Goal: Task Accomplishment & Management: Manage account settings

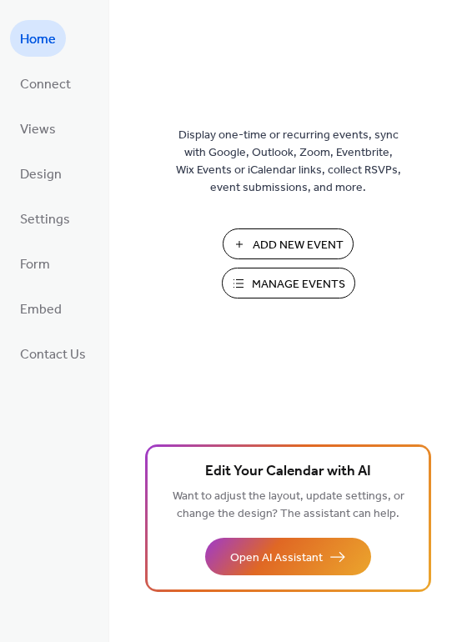
click at [310, 244] on span "Add New Event" at bounding box center [297, 245] width 91 height 17
click at [312, 287] on span "Manage Events" at bounding box center [298, 284] width 93 height 17
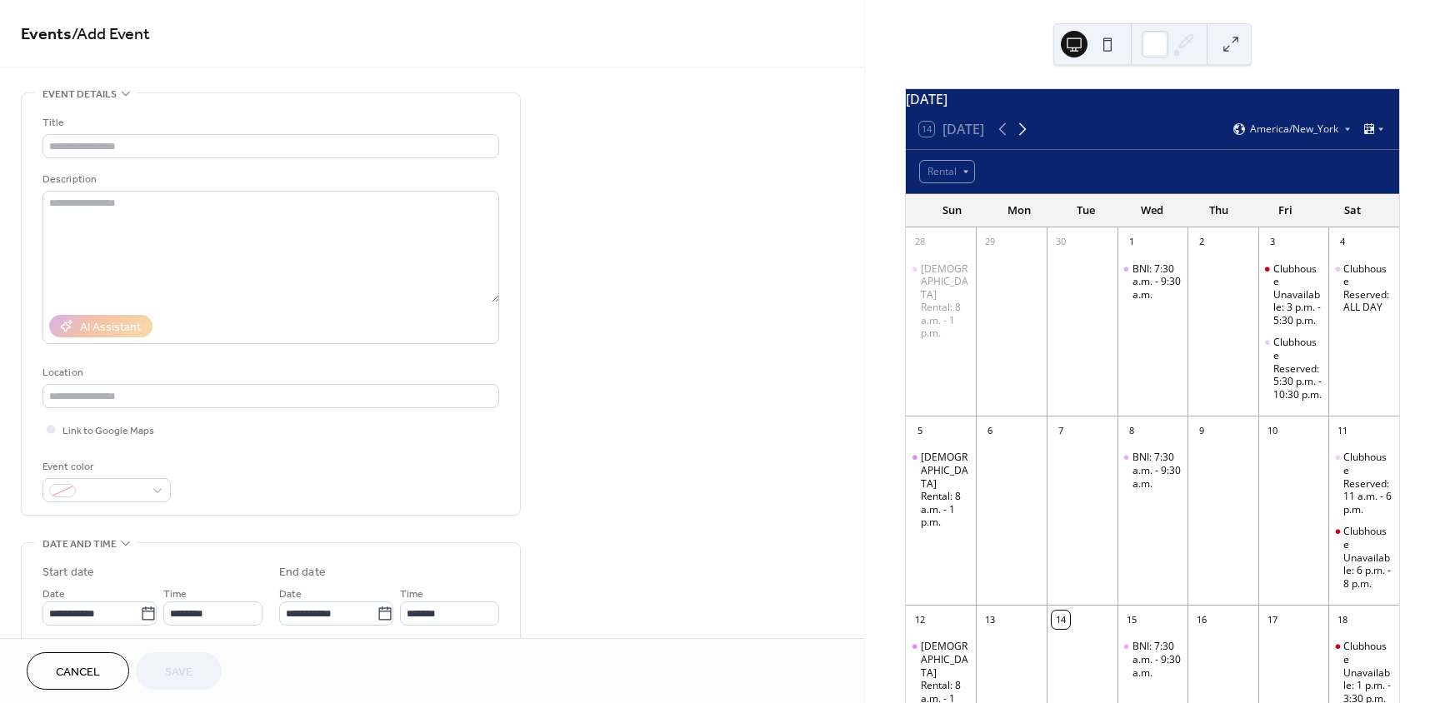
click at [1025, 135] on icon at bounding box center [1022, 129] width 20 height 20
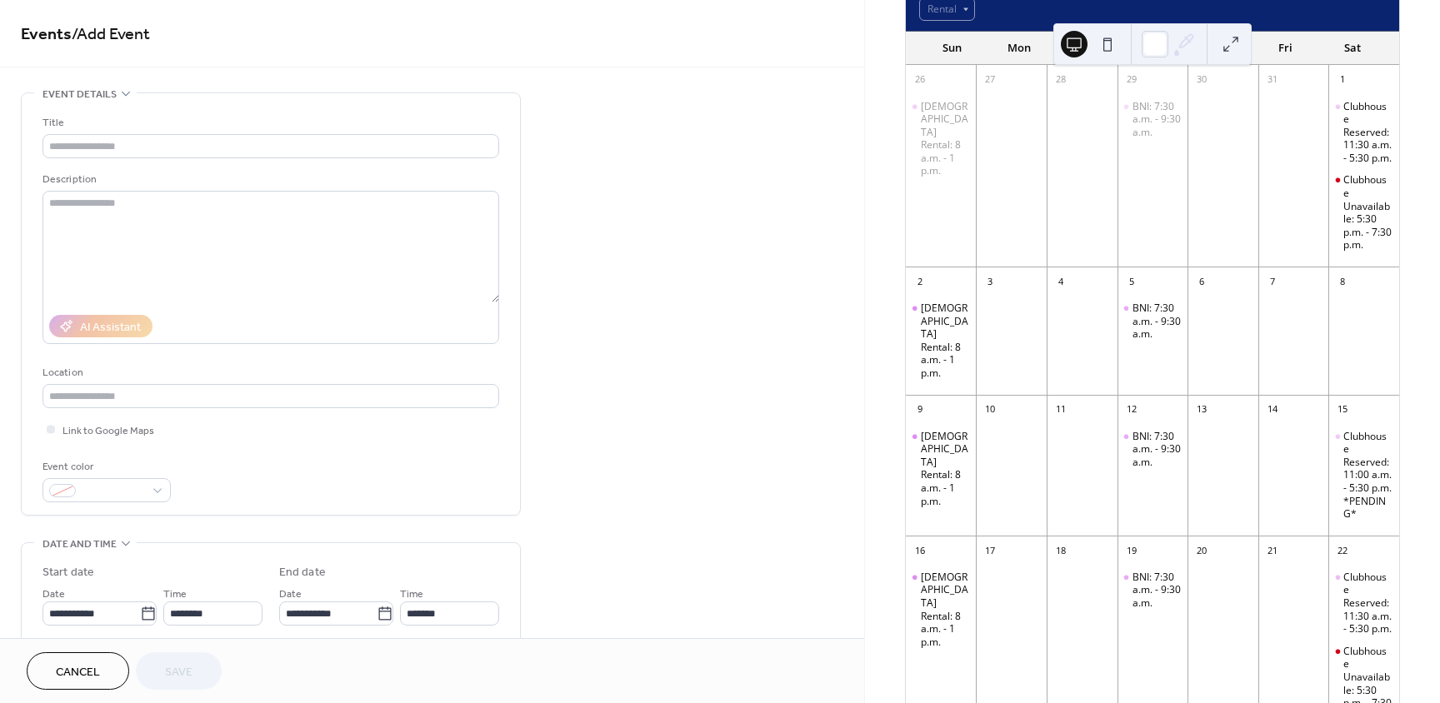
scroll to position [167, 0]
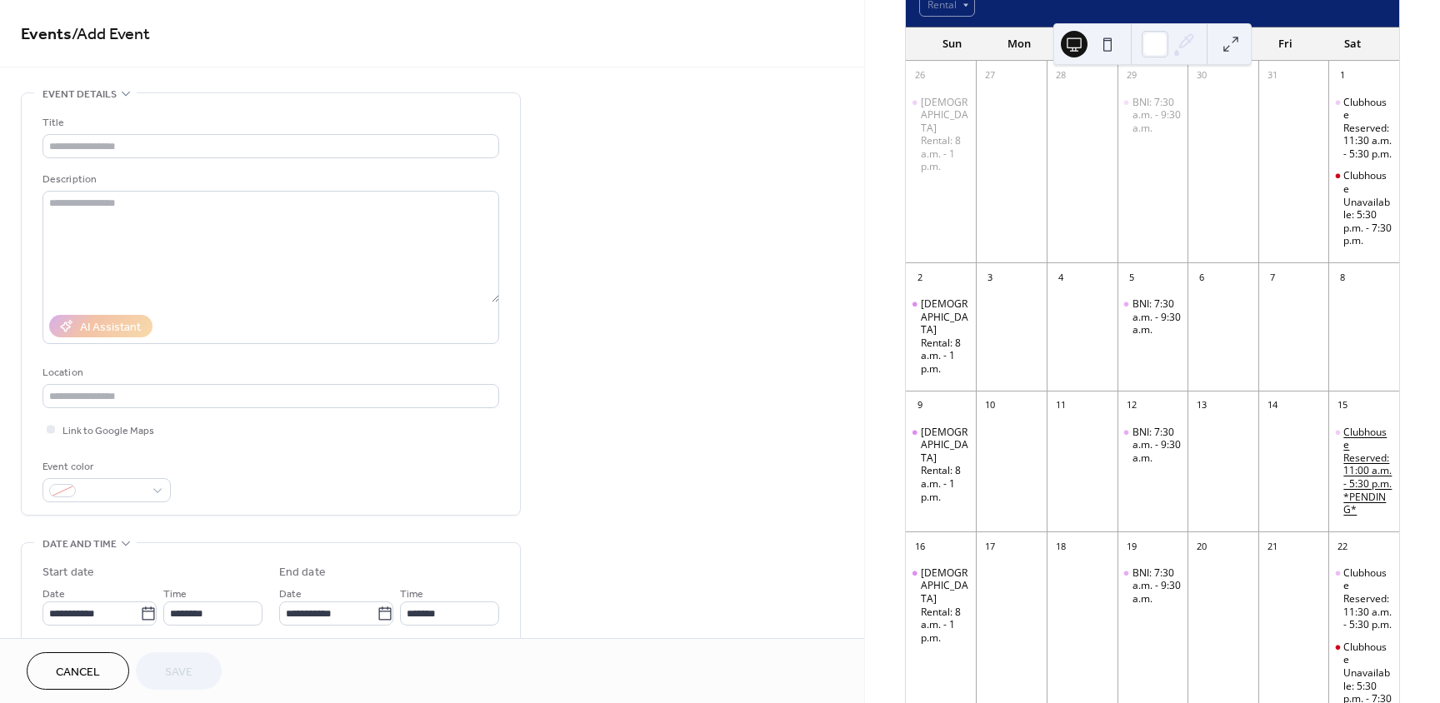
click at [1351, 457] on div "Clubhouse Reserved: 11:00 a.m. - 5:30 p.m. *PENDING*" at bounding box center [1367, 471] width 49 height 91
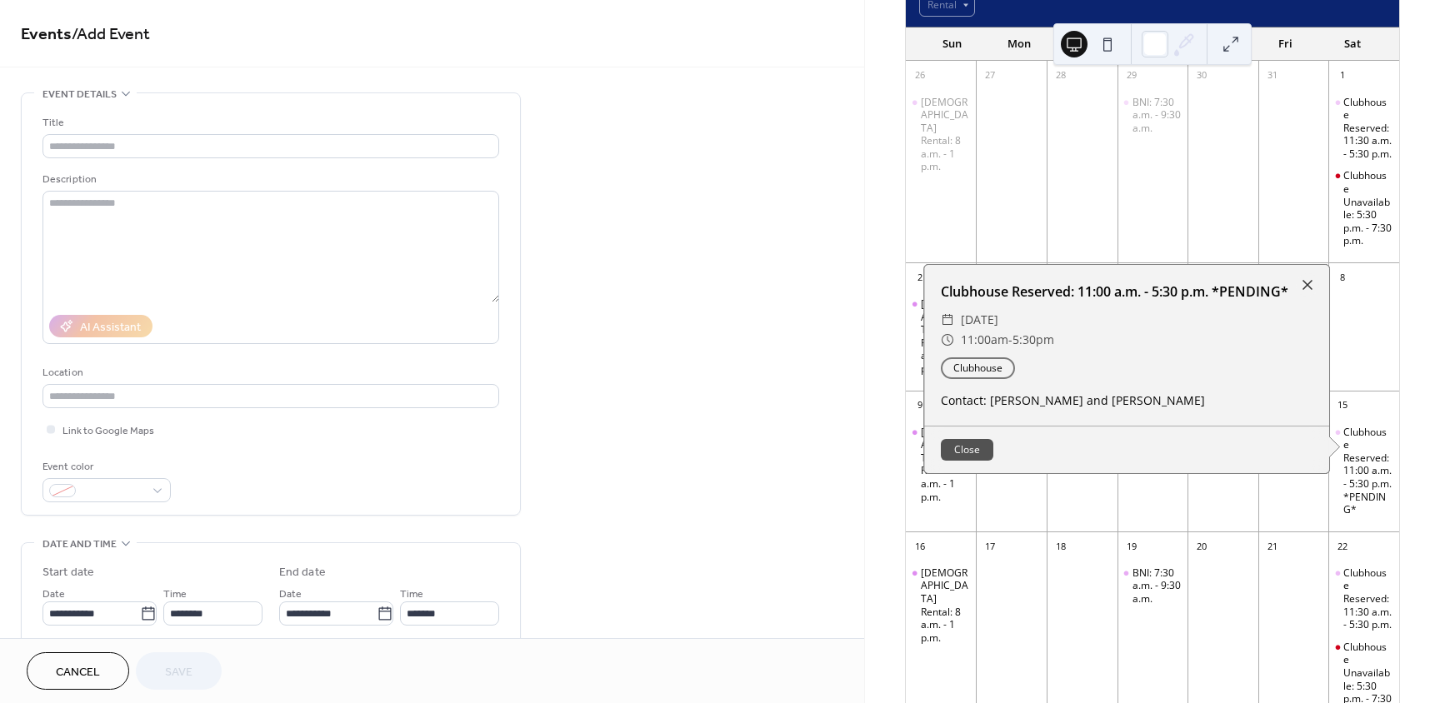
click at [1086, 409] on div "Contact: Scott D. and Kristen M." at bounding box center [1126, 400] width 405 height 17
click at [1299, 294] on div at bounding box center [1307, 284] width 23 height 23
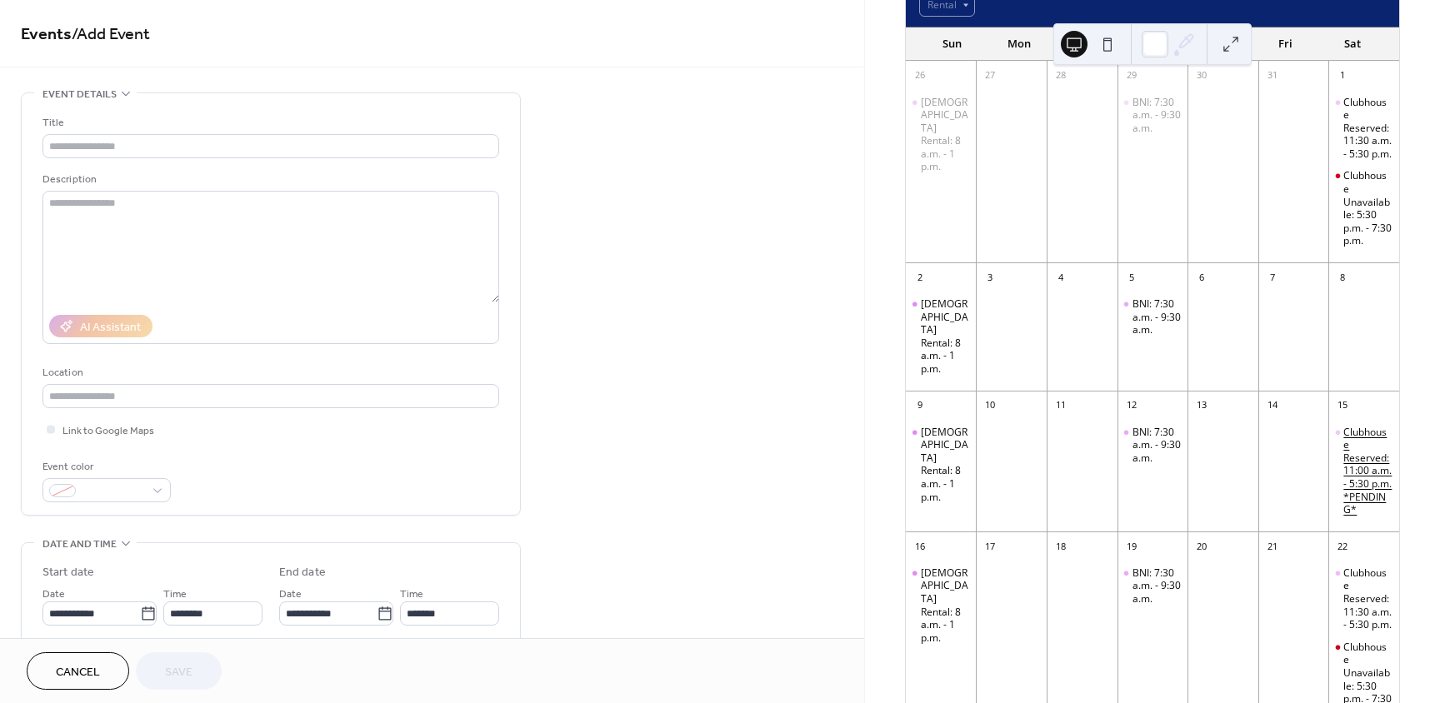
click at [1346, 476] on div "Clubhouse Reserved: 11:00 a.m. - 5:30 p.m. *PENDING*" at bounding box center [1367, 471] width 49 height 91
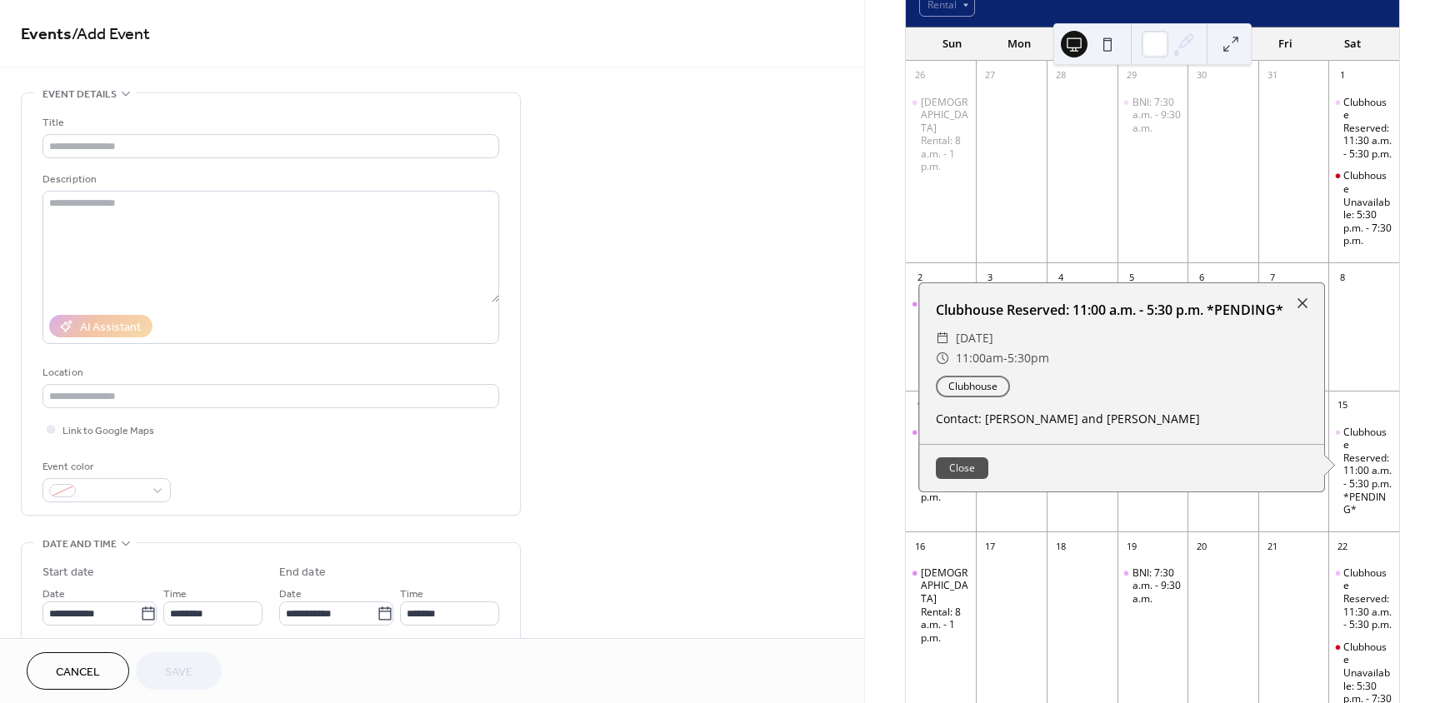
click at [945, 477] on button "Close" at bounding box center [962, 468] width 52 height 22
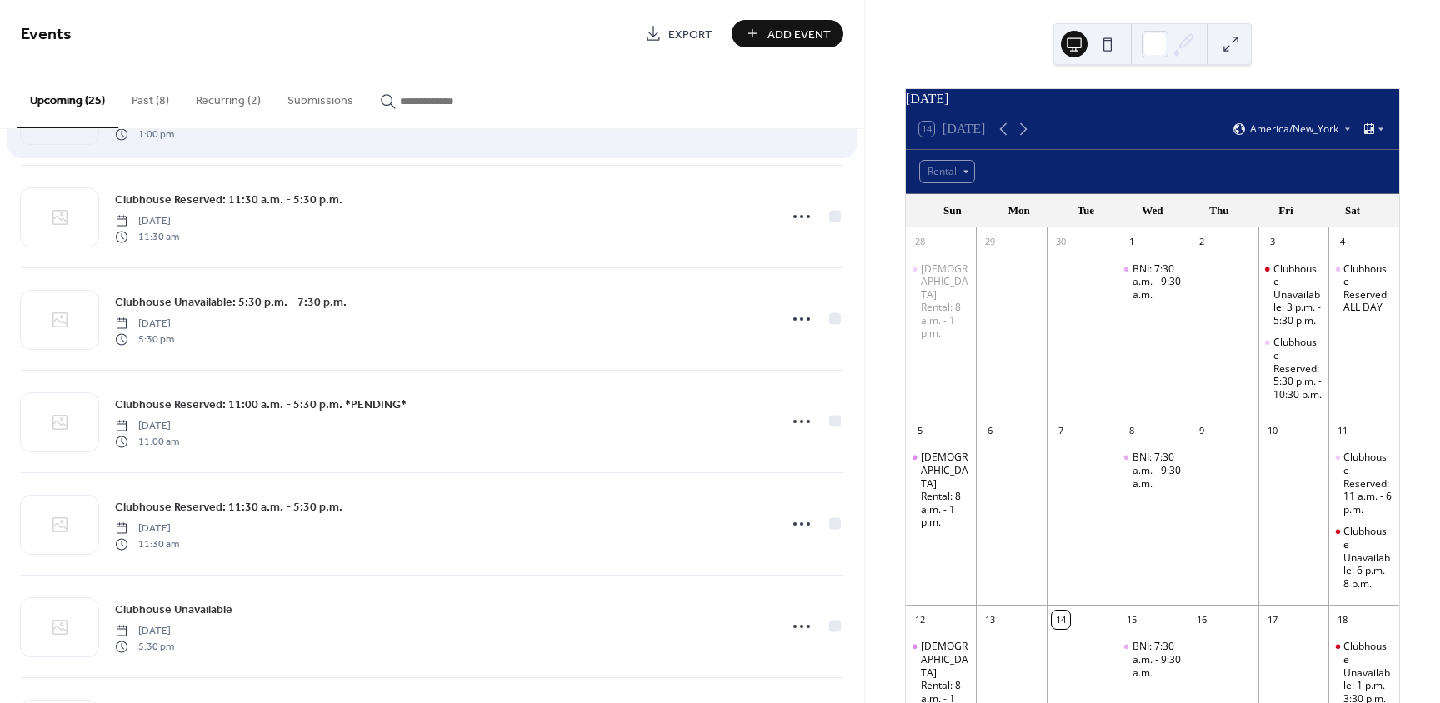
scroll to position [333, 0]
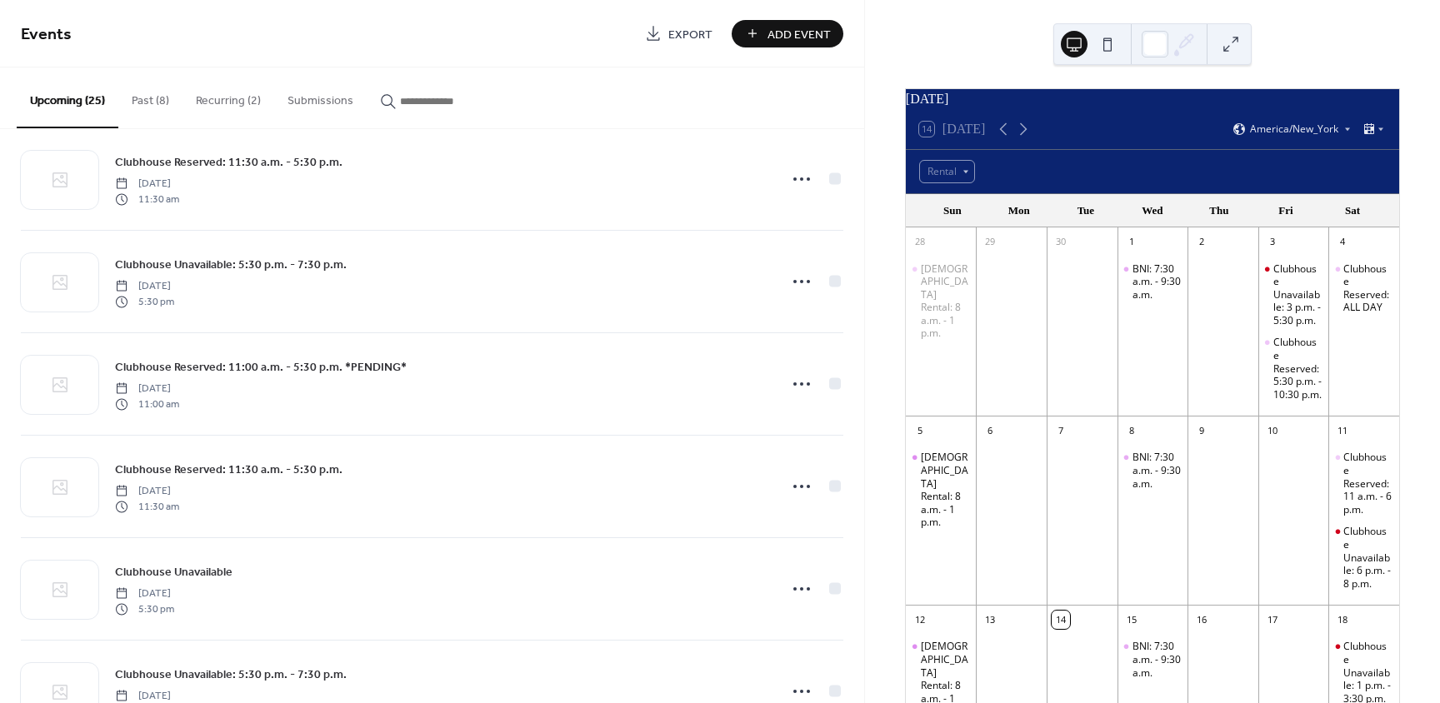
click at [594, 388] on div "Clubhouse Reserved: 11:00 a.m. - 5:30 p.m. *PENDING* [DATE] 11:00 am" at bounding box center [441, 383] width 652 height 53
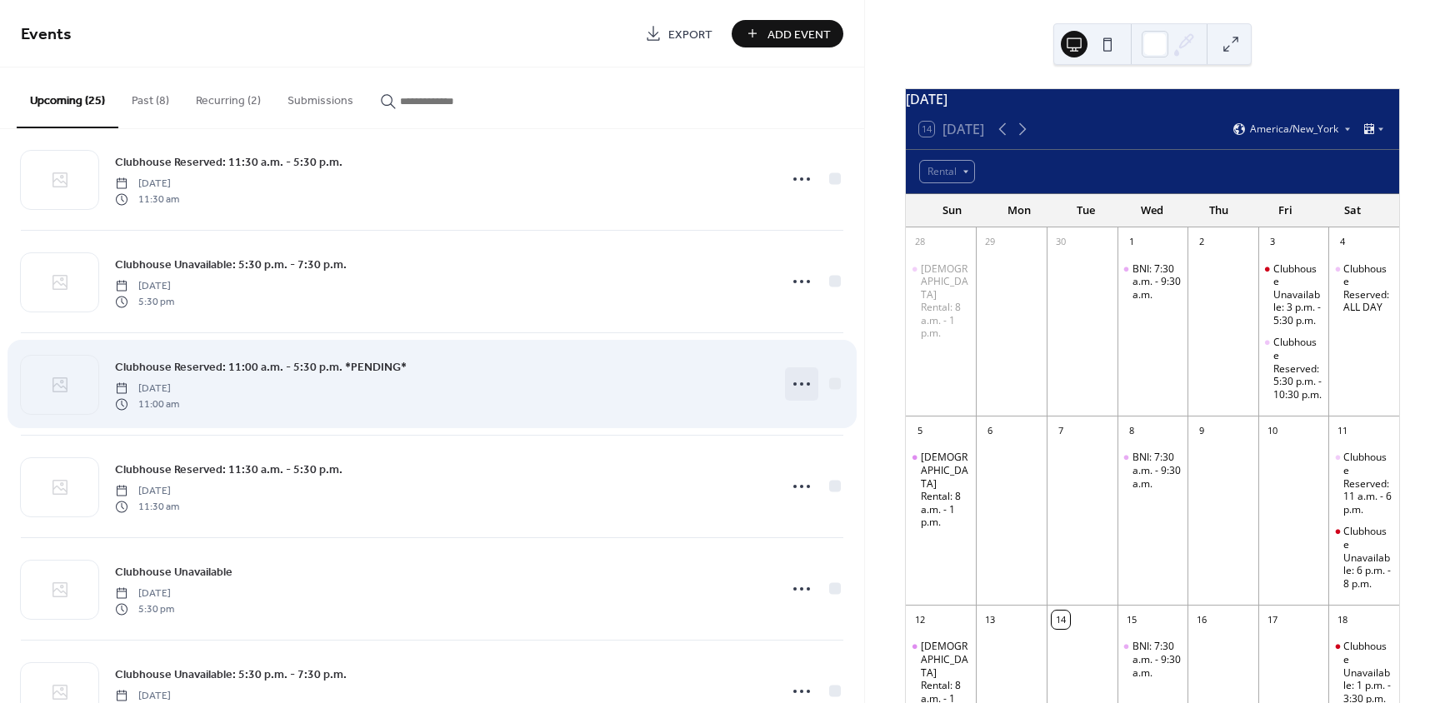
click at [791, 385] on icon at bounding box center [801, 384] width 27 height 27
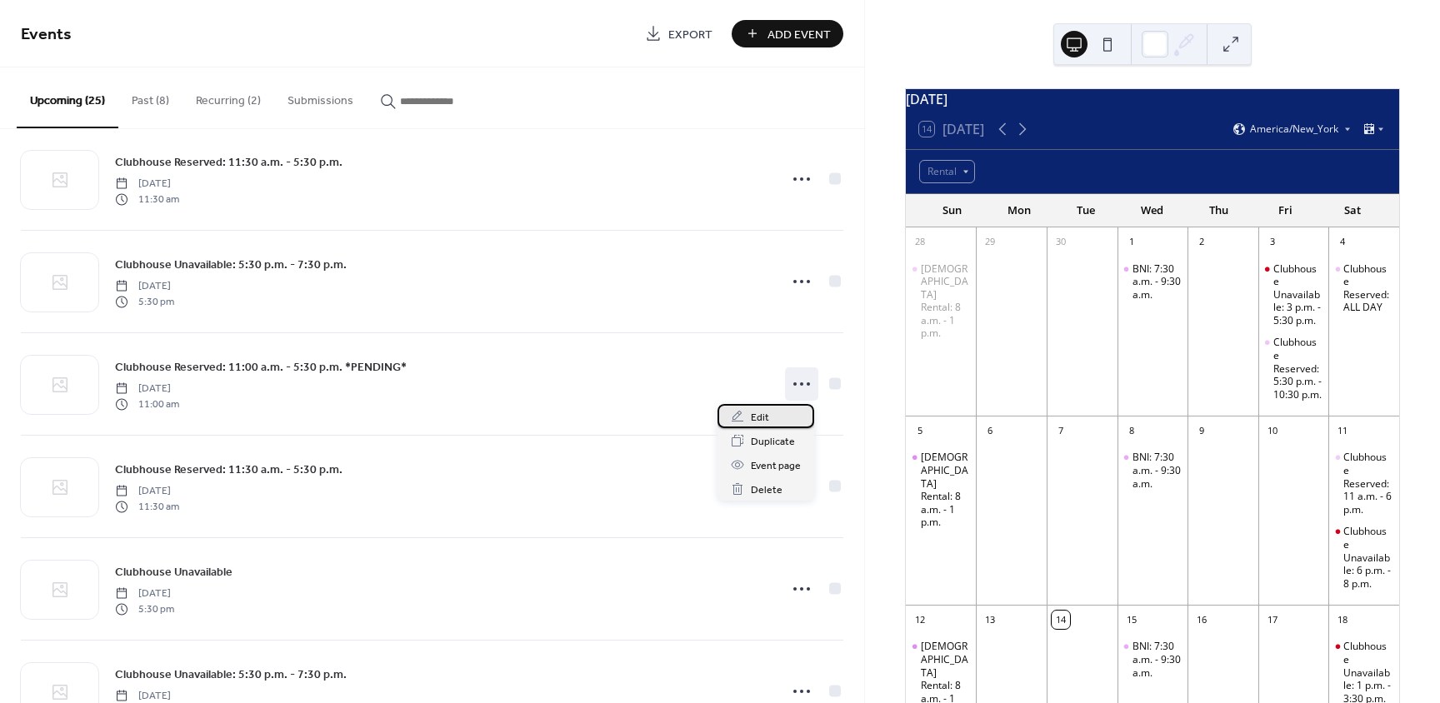
click at [749, 422] on div "Edit" at bounding box center [765, 416] width 97 height 24
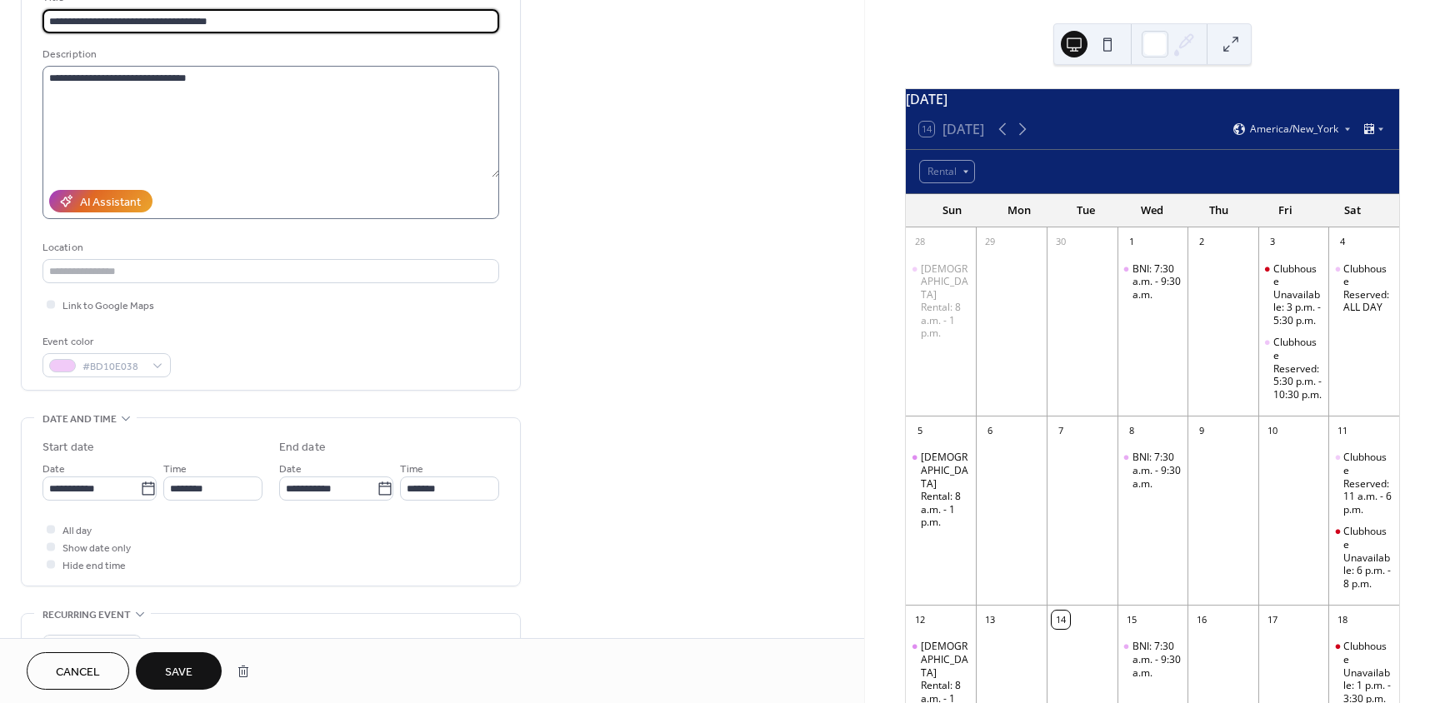
scroll to position [167, 0]
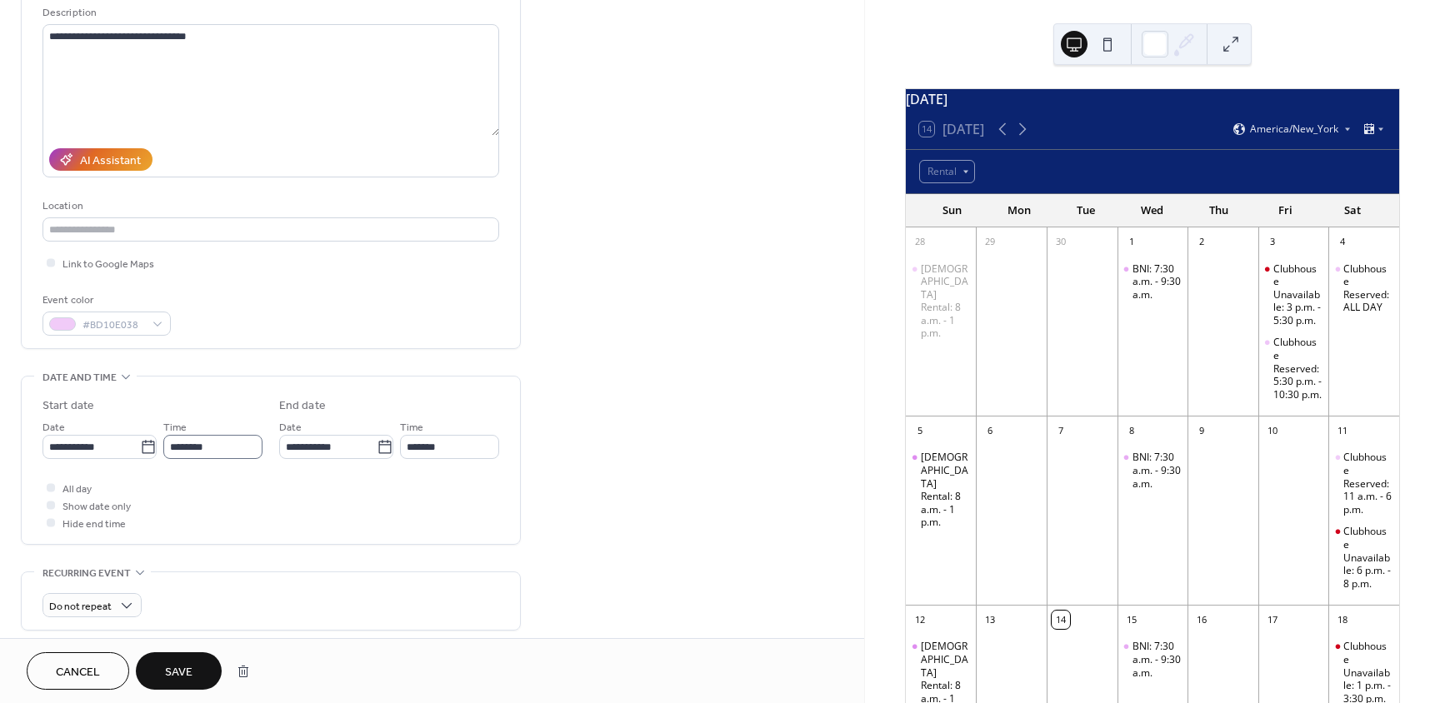
type input "**********"
click at [220, 449] on input "********" at bounding box center [212, 447] width 99 height 24
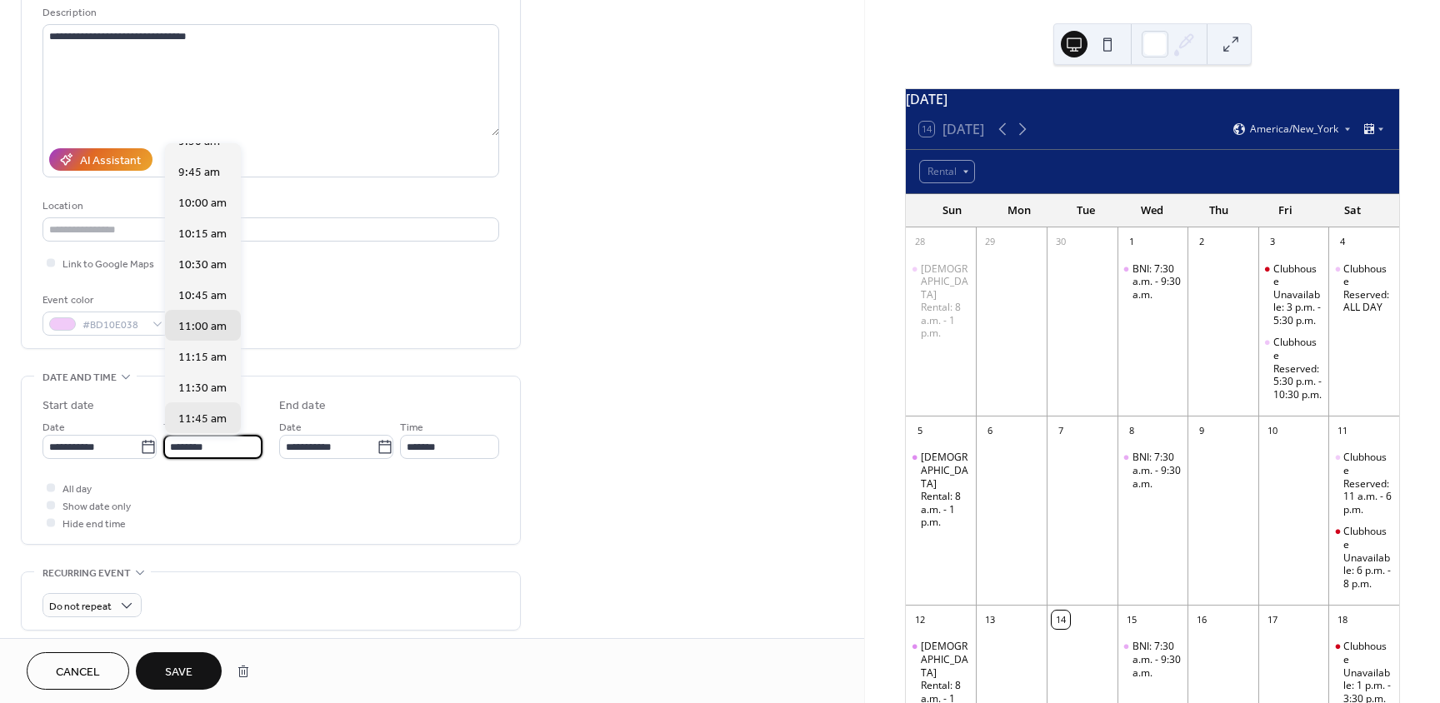
scroll to position [1106, 0]
click at [207, 166] on span "9:00 am" at bounding box center [199, 163] width 42 height 17
type input "*******"
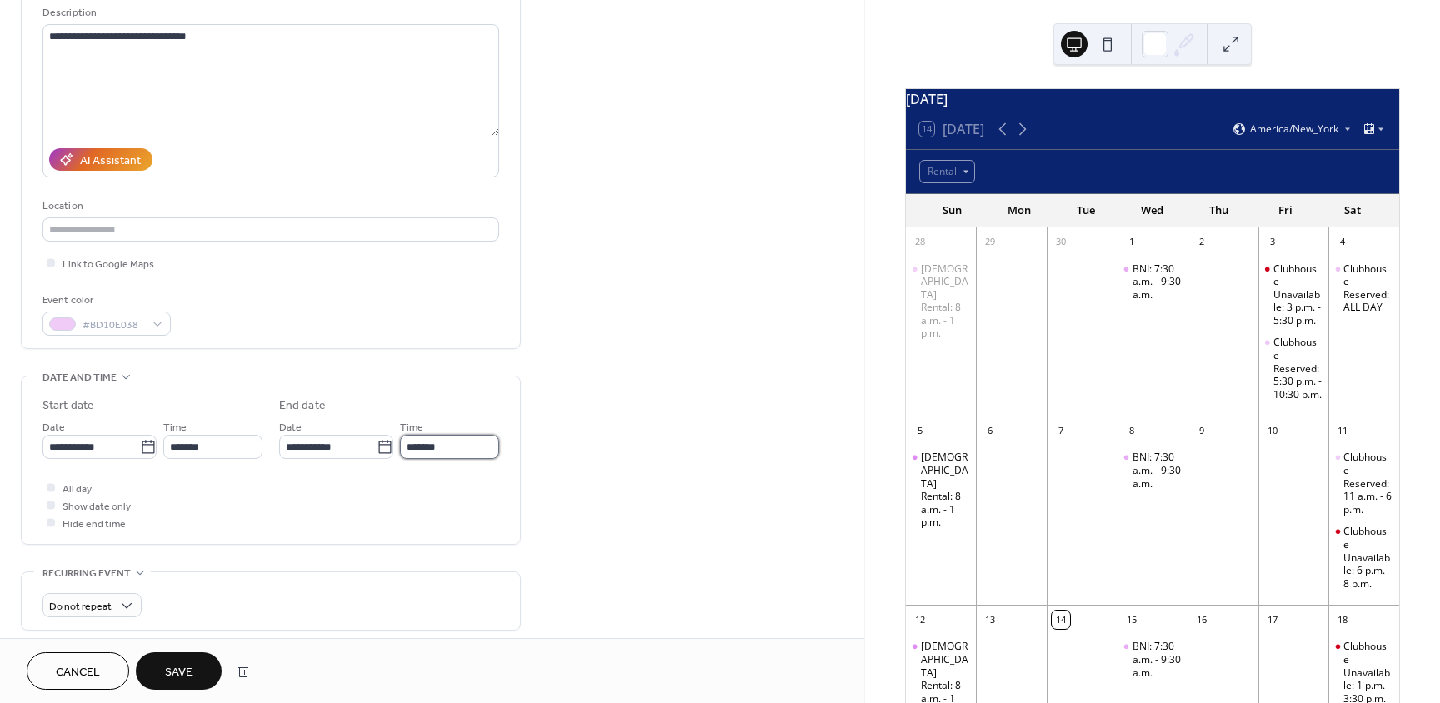
click at [433, 447] on input "*******" at bounding box center [449, 447] width 99 height 24
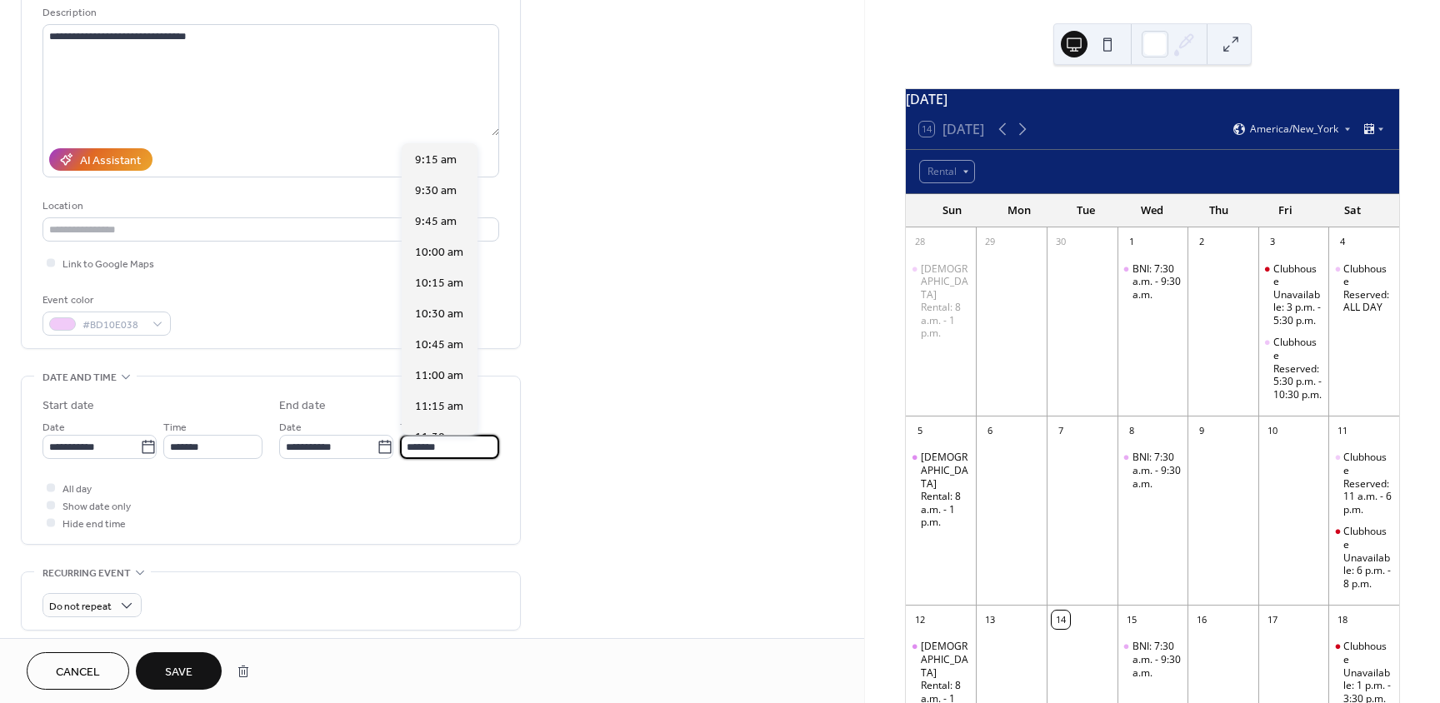
scroll to position [771, 0]
click at [434, 279] on span "4:30 pm" at bounding box center [436, 283] width 42 height 17
type input "*******"
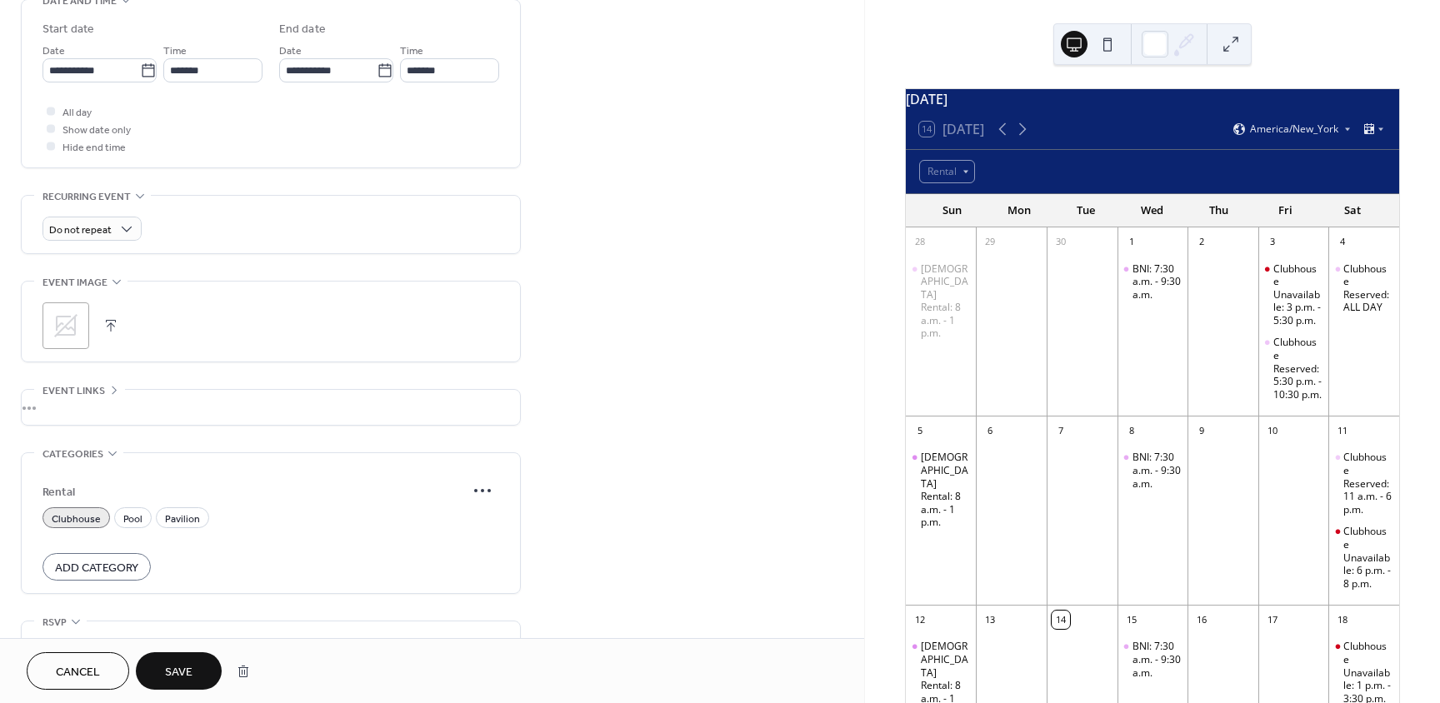
scroll to position [632, 0]
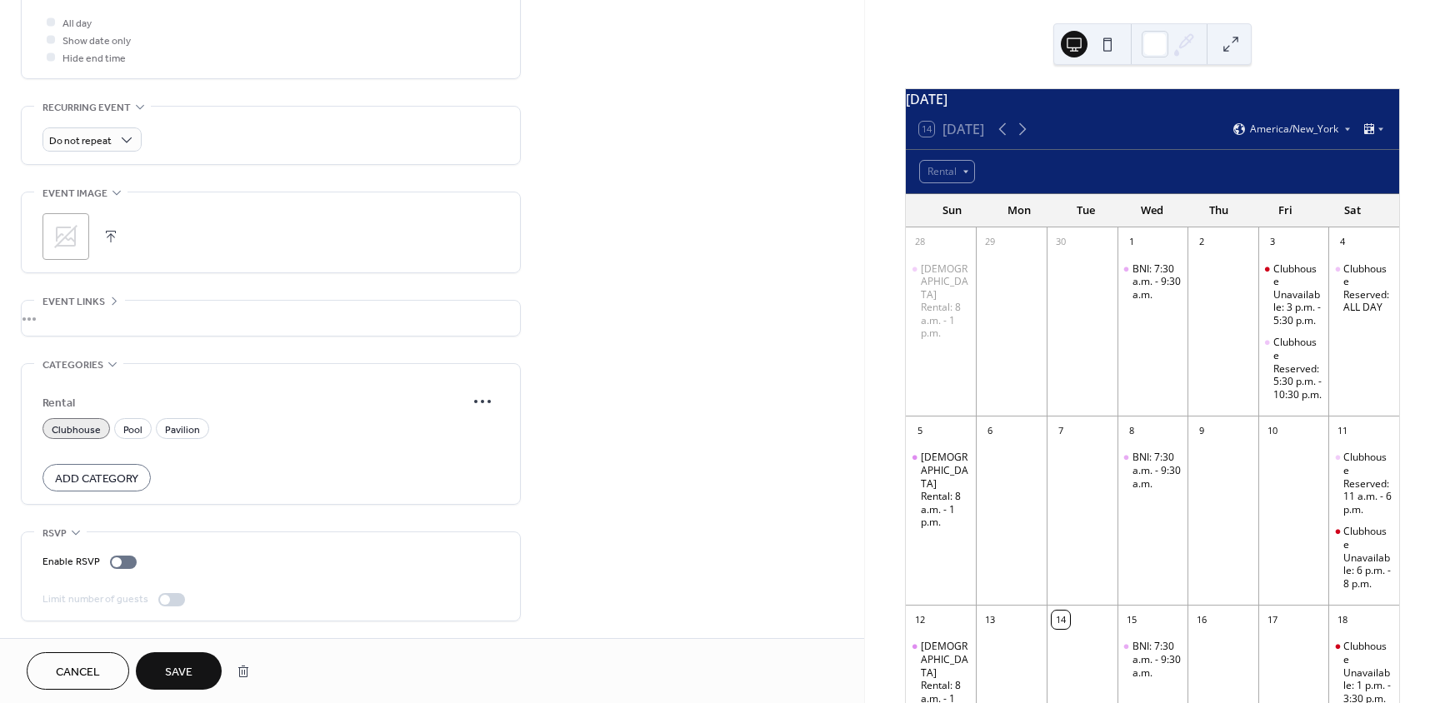
click at [176, 666] on span "Save" at bounding box center [178, 672] width 27 height 17
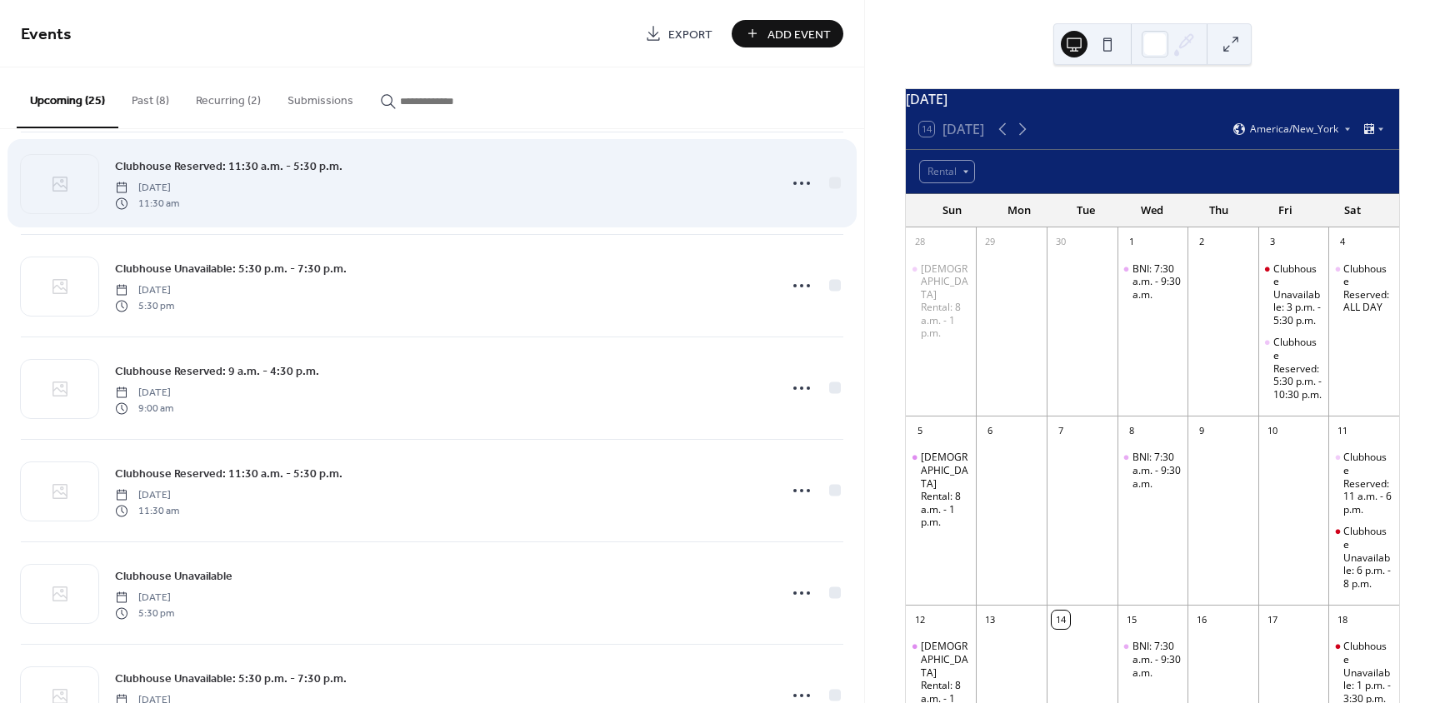
scroll to position [333, 0]
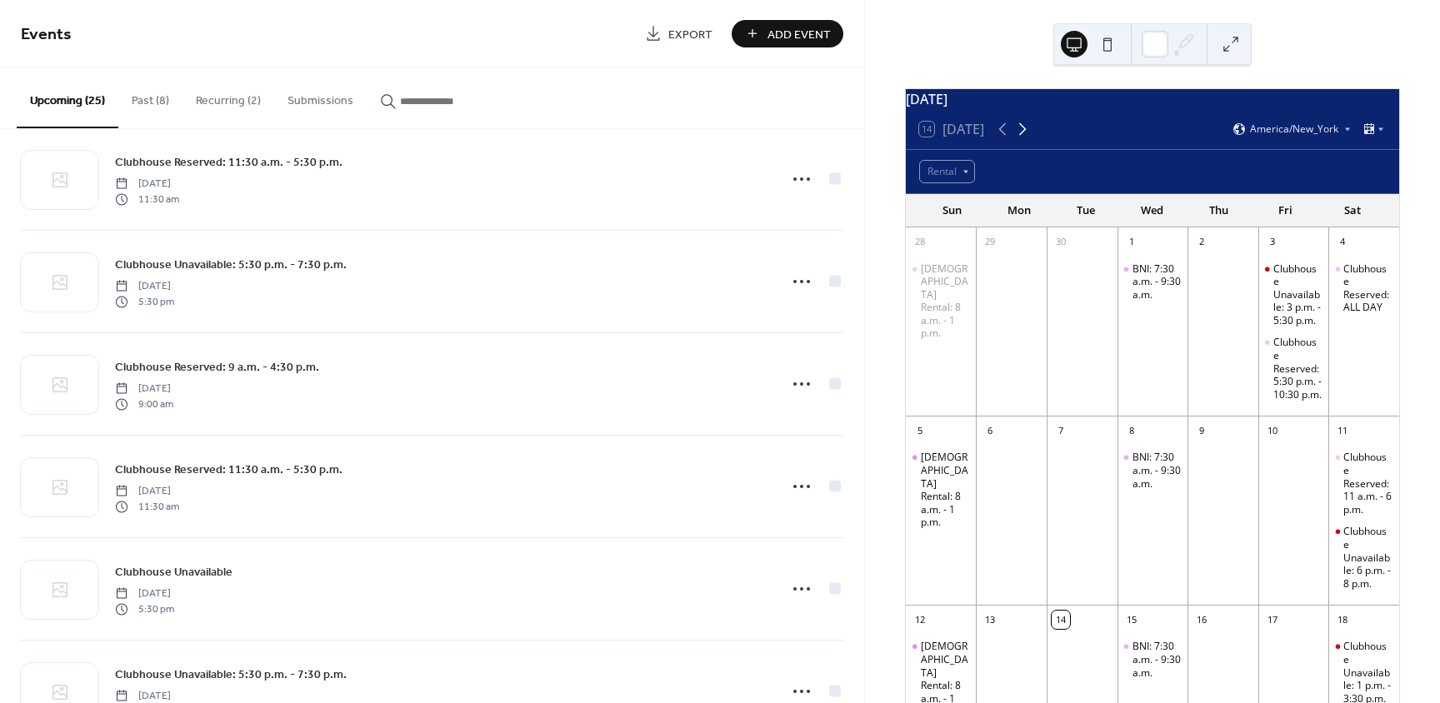
click at [1024, 139] on icon at bounding box center [1022, 129] width 20 height 20
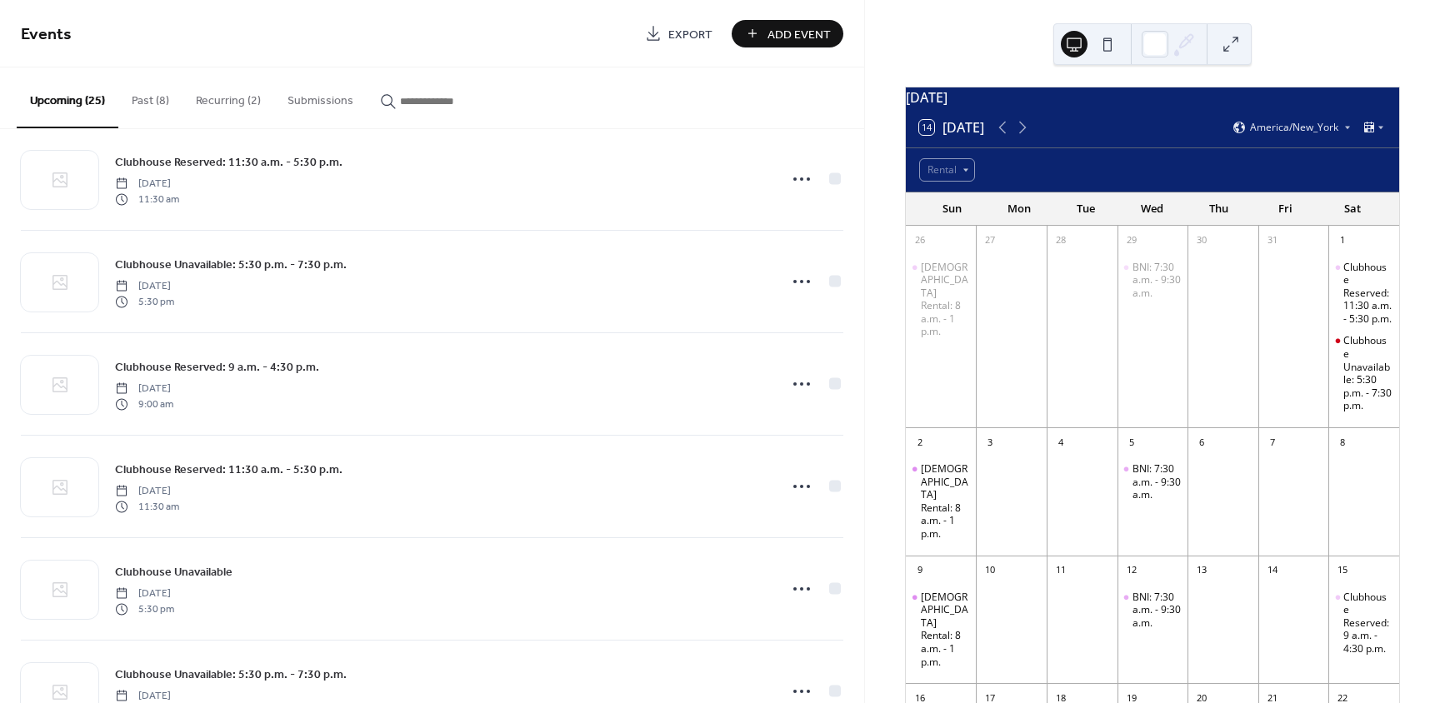
scroll to position [0, 0]
